Goal: Transaction & Acquisition: Purchase product/service

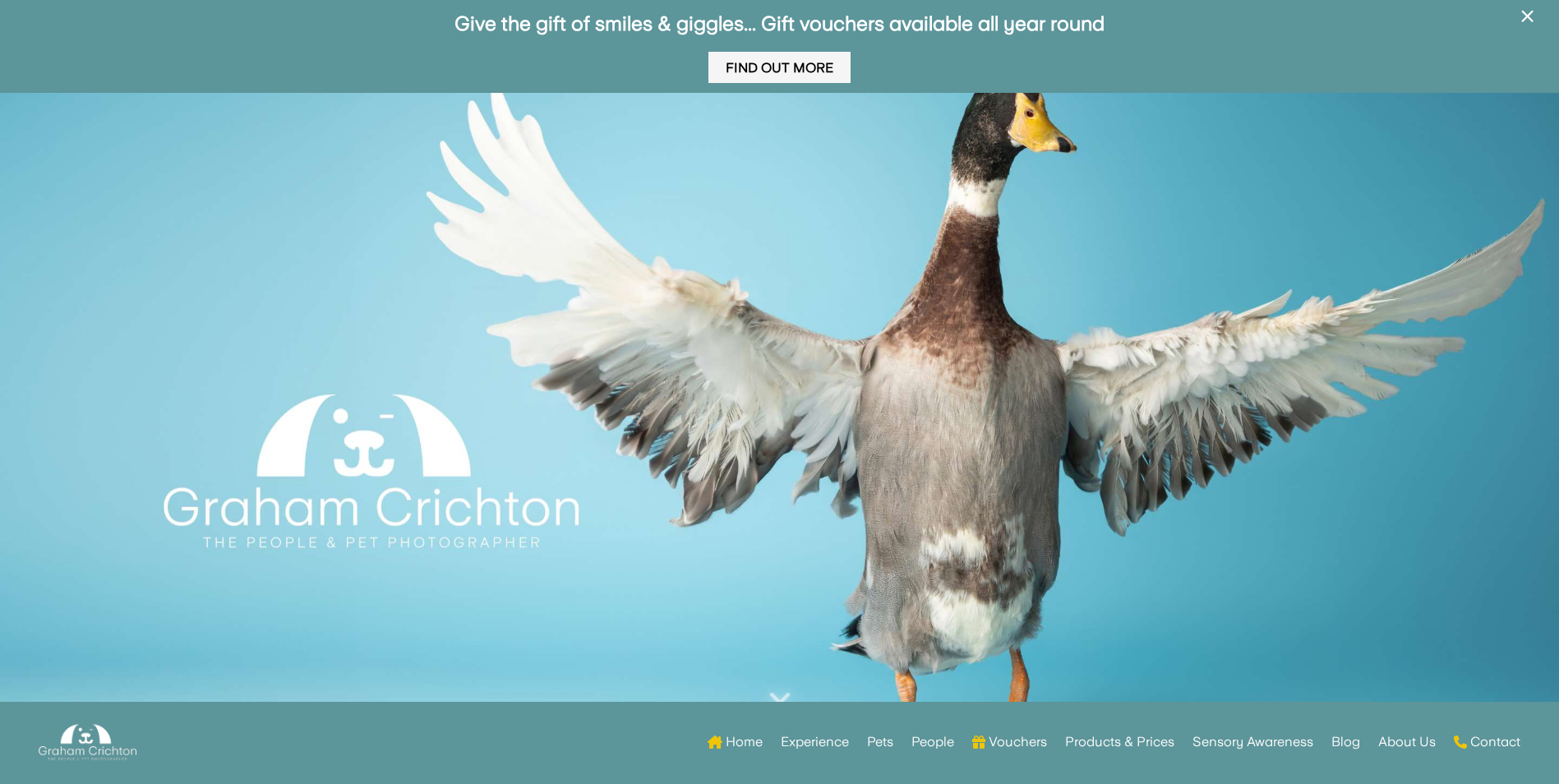
click at [767, 65] on link "Find Out More" at bounding box center [779, 68] width 142 height 32
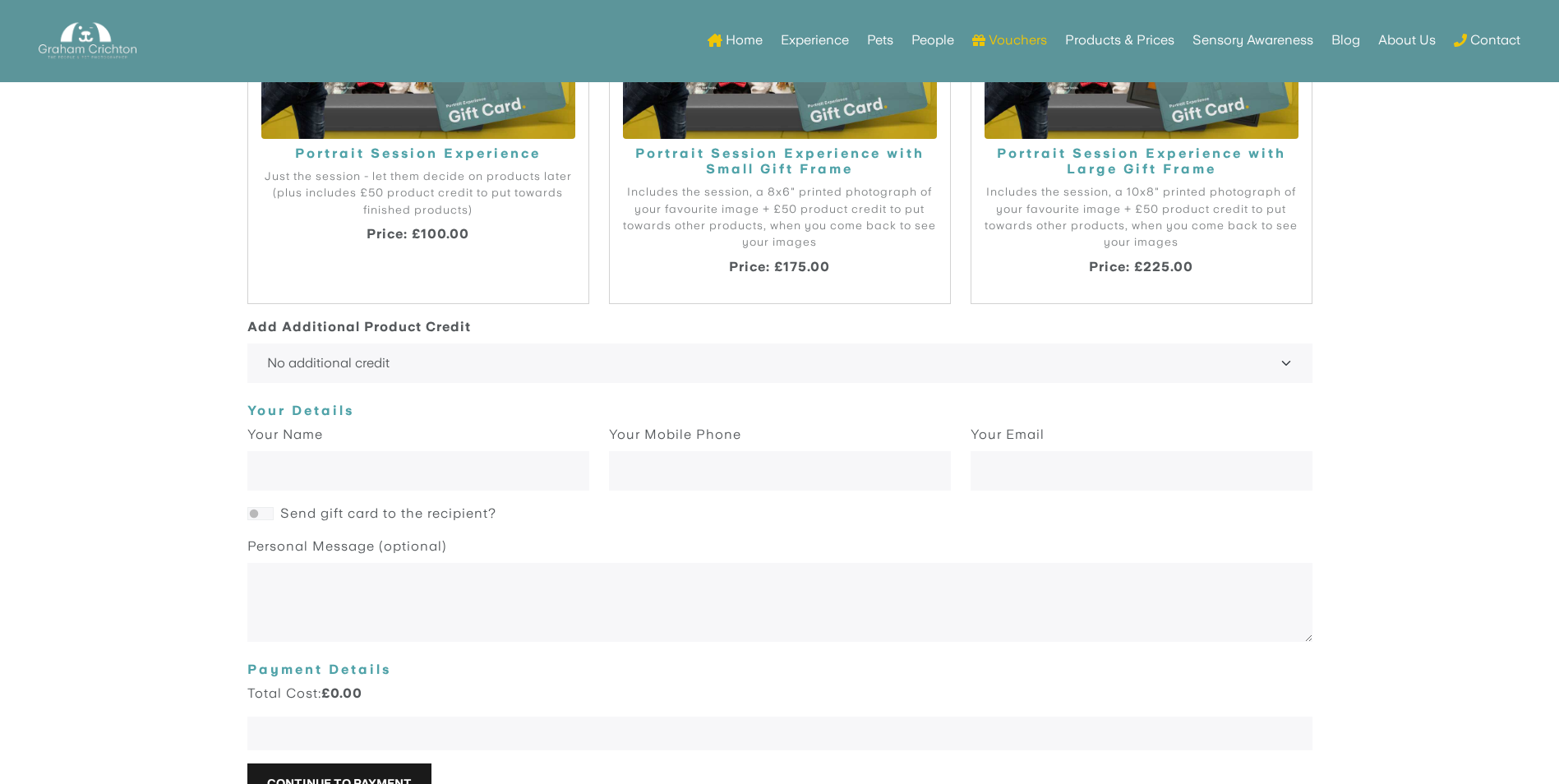
scroll to position [1265, 0]
